Goal: Task Accomplishment & Management: Manage account settings

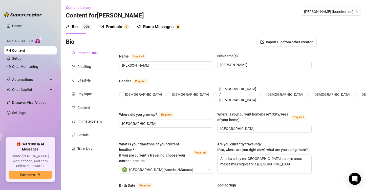
radio input "true"
type input "[DATE]"
click at [19, 26] on link "Home" at bounding box center [17, 26] width 10 height 4
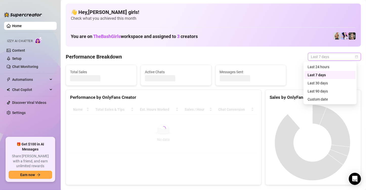
click at [329, 55] on span "Last 7 days" at bounding box center [334, 57] width 47 height 8
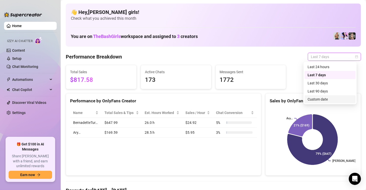
click at [314, 98] on div "Custom date" at bounding box center [330, 99] width 45 height 6
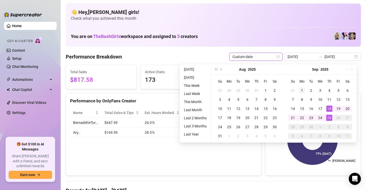
type input "[DATE]"
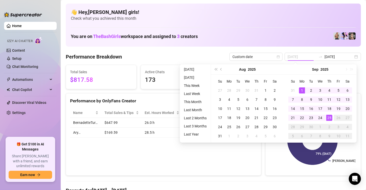
click at [302, 88] on div "1" at bounding box center [302, 90] width 6 height 6
type input "[DATE]"
click at [329, 118] on div "25" at bounding box center [329, 118] width 6 height 6
type input "[DATE]"
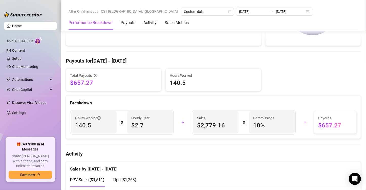
scroll to position [73, 0]
